Goal: Entertainment & Leisure: Browse casually

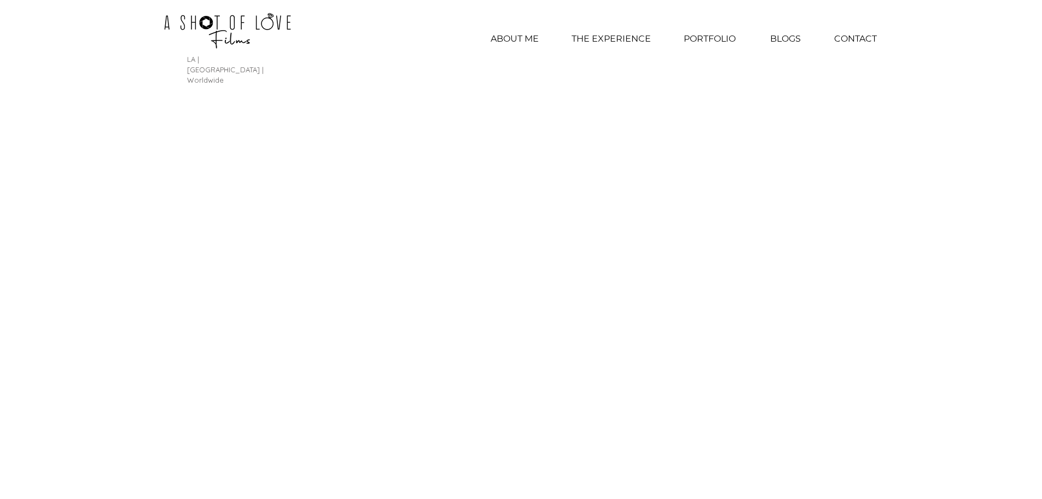
click at [612, 36] on p "THE EXPERIENCE" at bounding box center [611, 38] width 90 height 27
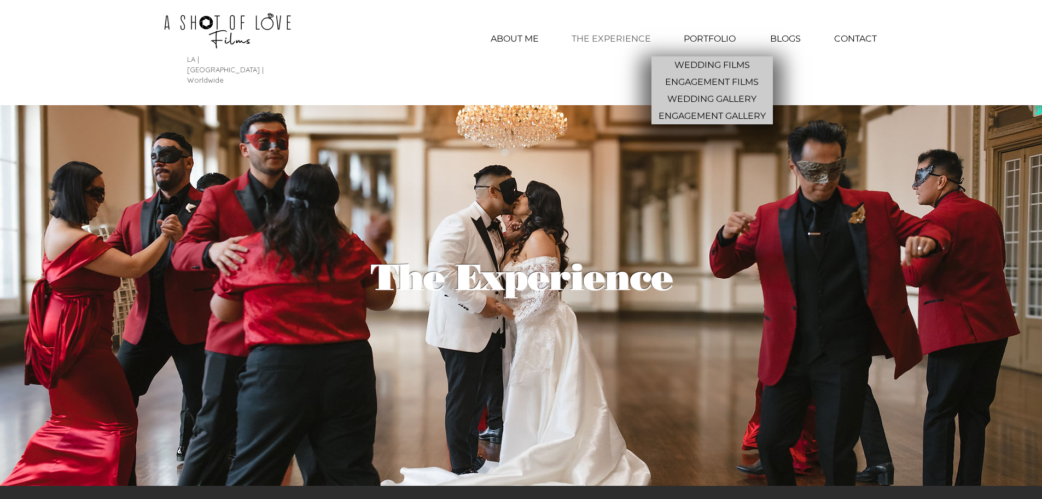
click at [717, 31] on p "PORTFOLIO" at bounding box center [710, 38] width 63 height 27
click at [714, 62] on p "WEDDING FILMS" at bounding box center [712, 64] width 84 height 17
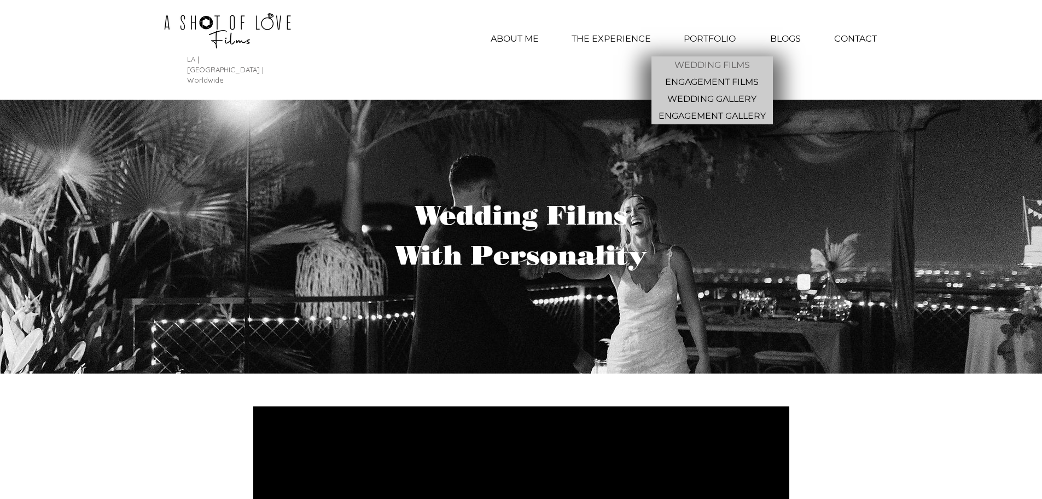
click at [714, 41] on p "PORTFOLIO" at bounding box center [710, 38] width 63 height 27
click at [719, 95] on p "WEDDING GALLERY" at bounding box center [712, 98] width 98 height 17
